Goal: Transaction & Acquisition: Purchase product/service

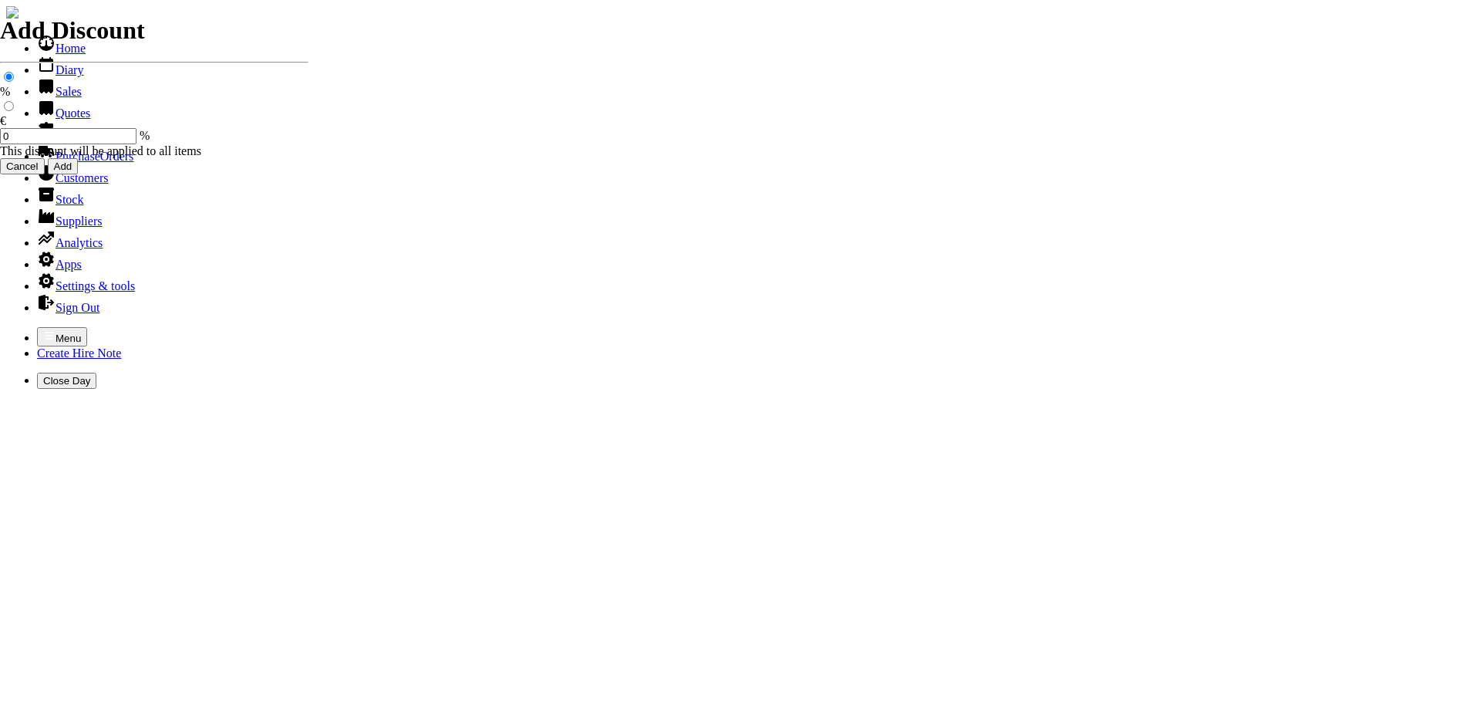
select select "HO"
click at [43, 329] on icon "button" at bounding box center [49, 335] width 12 height 12
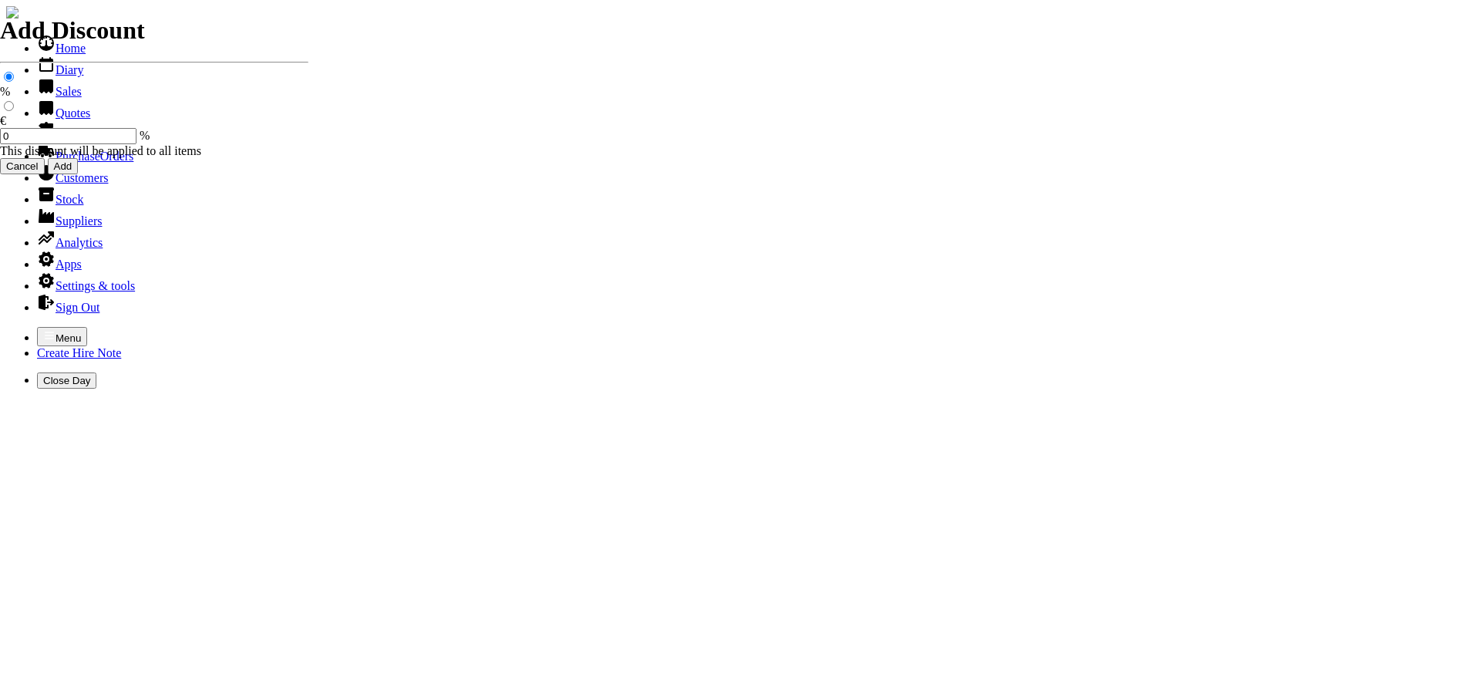
click at [49, 98] on link "Sales" at bounding box center [59, 91] width 45 height 13
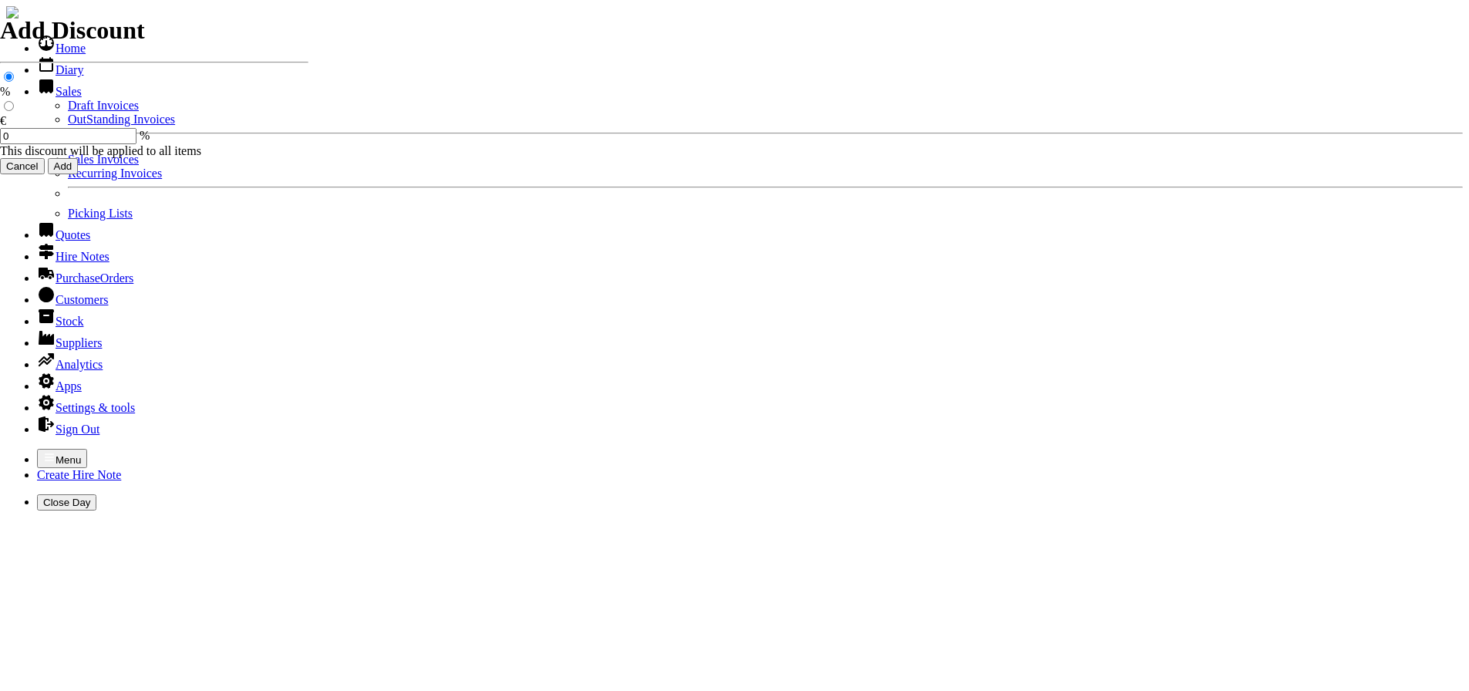
click at [68, 166] on link "Sales Invoices" at bounding box center [103, 159] width 71 height 13
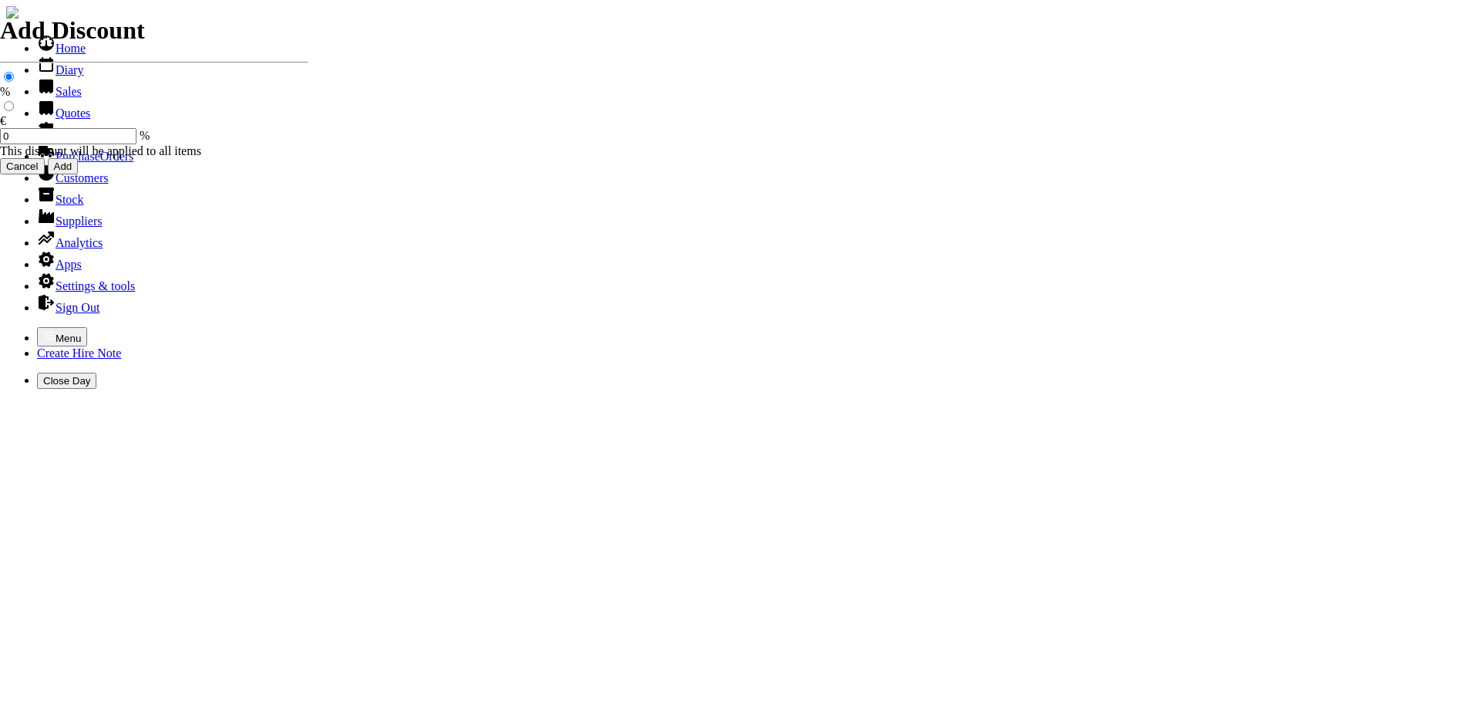
select select "HO"
type input "HILL"
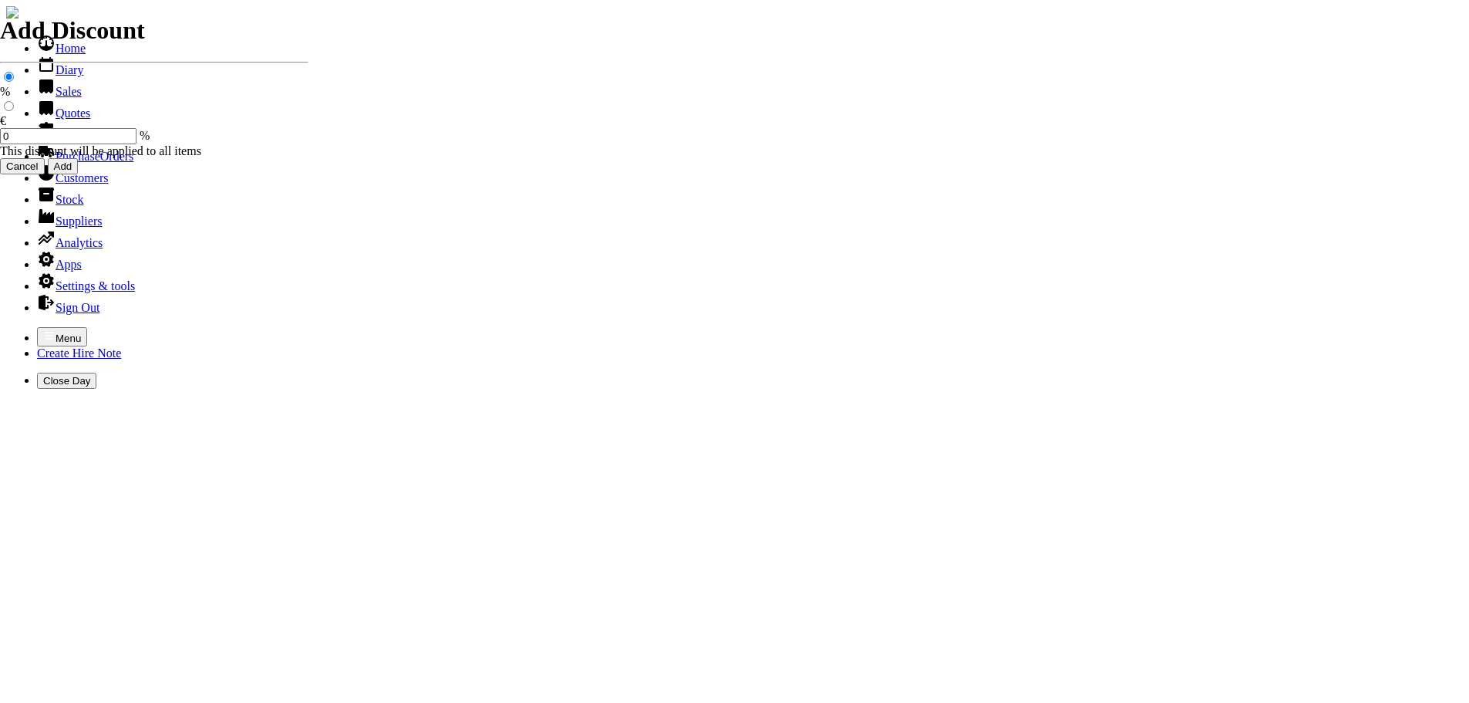
type input "[PERSON_NAME]"
type input "equipment sales"
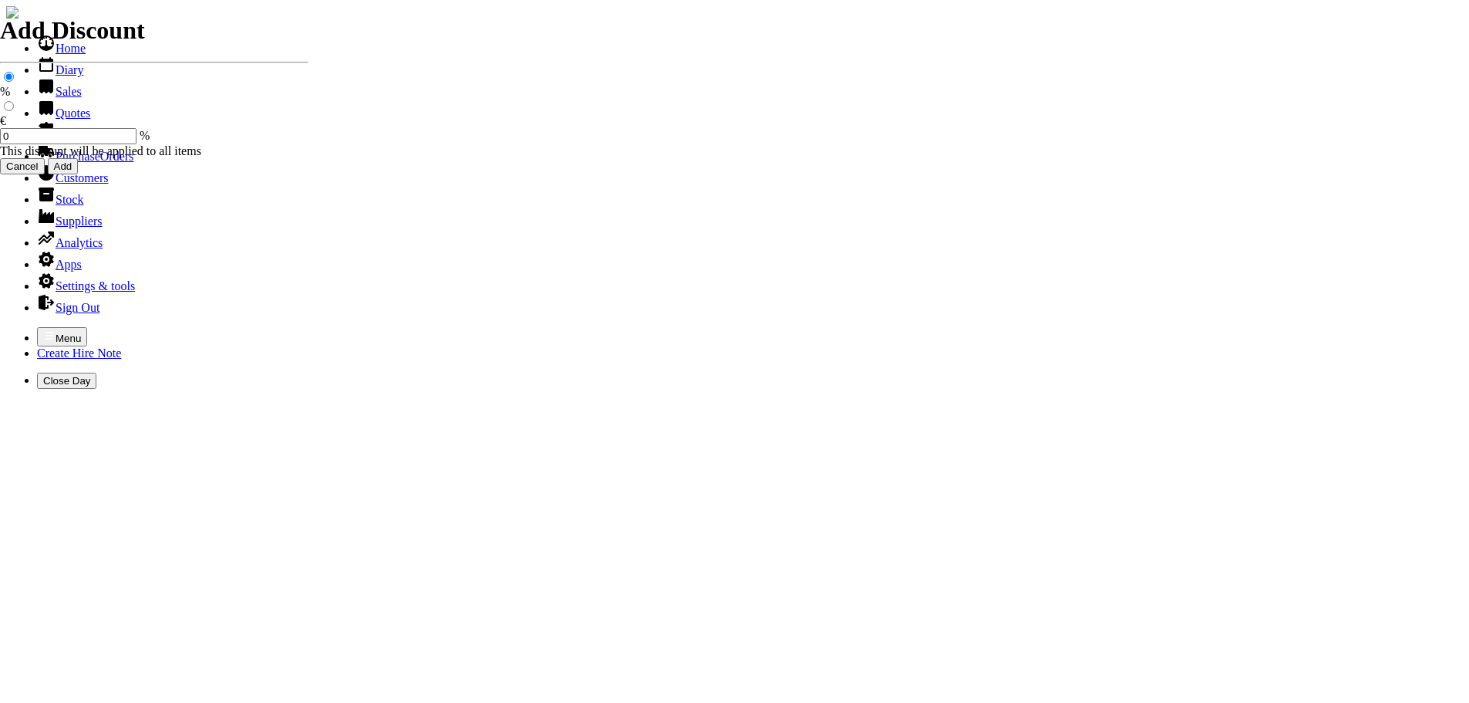
type input "e"
type input "v"
type input "[PERSON_NAME] CEMENT MIXER C/W LONCIN ENGINE & STAND ( OWNERS MANAUL SUPPLIED )"
type input "750.00"
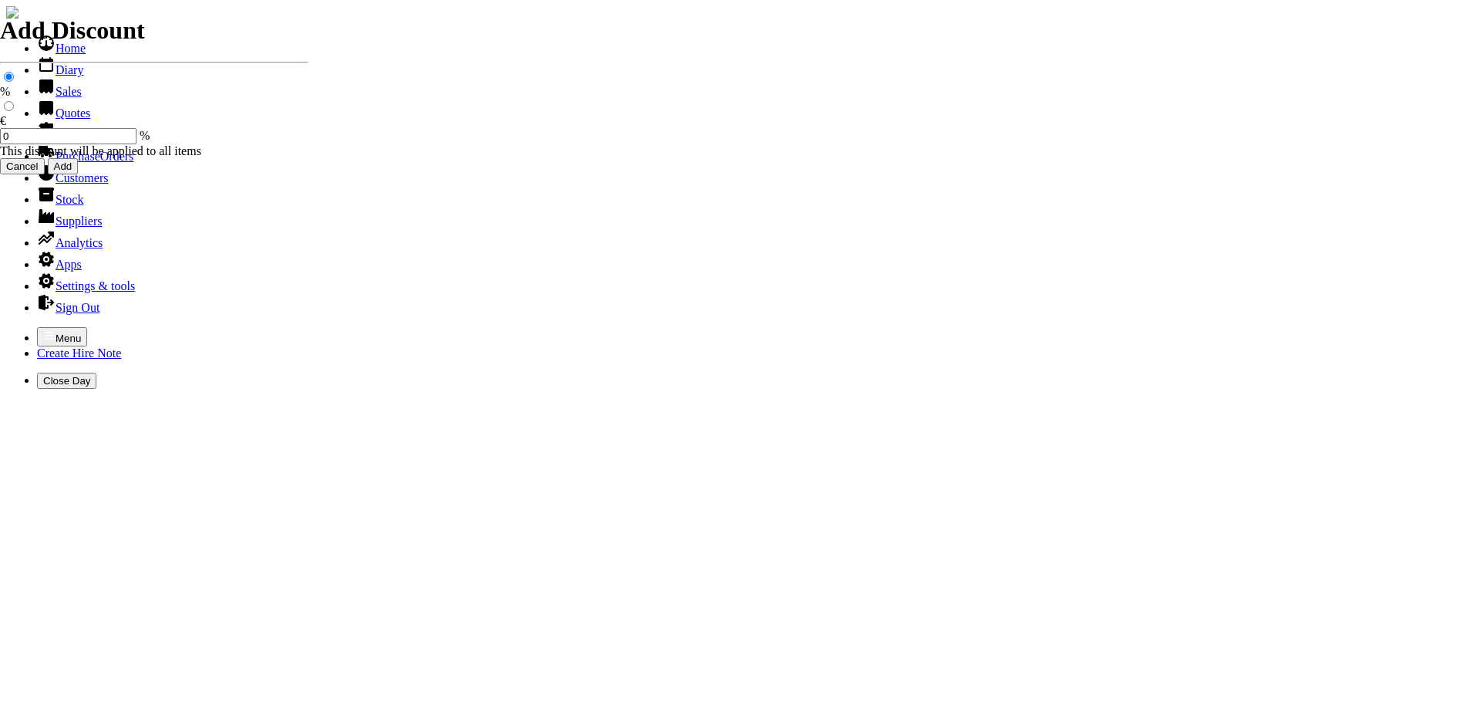
type input "101502"
type input "[EMAIL_ADDRESS][DOMAIN_NAME]"
type input "[PERSON_NAME]"
